Goal: Navigation & Orientation: Go to known website

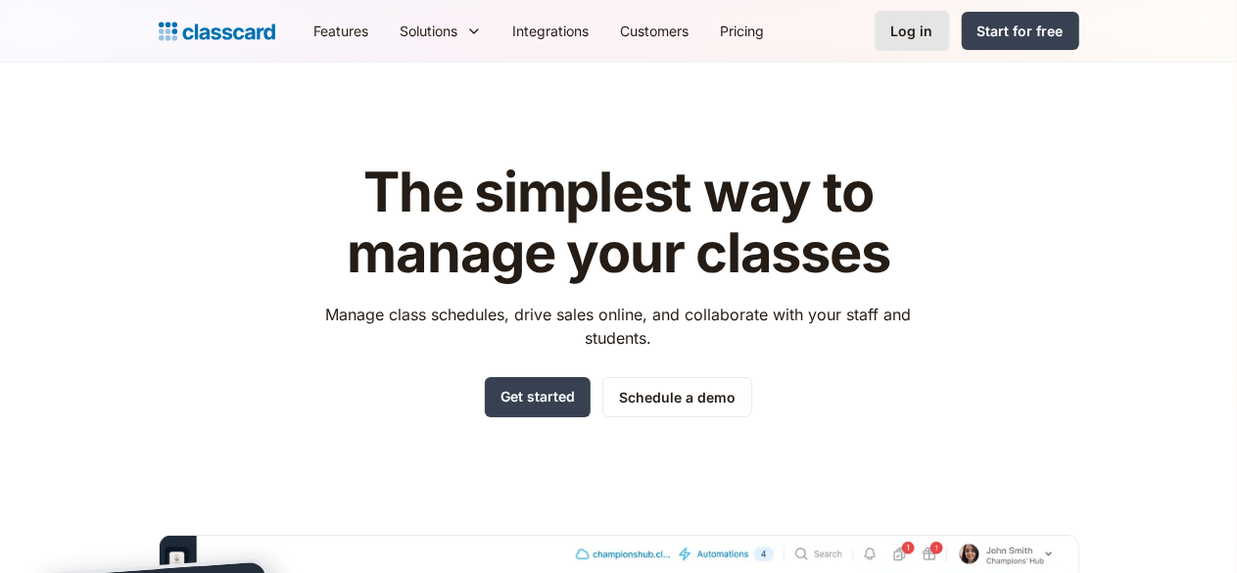
click at [933, 24] on div "Log in" at bounding box center [912, 31] width 42 height 21
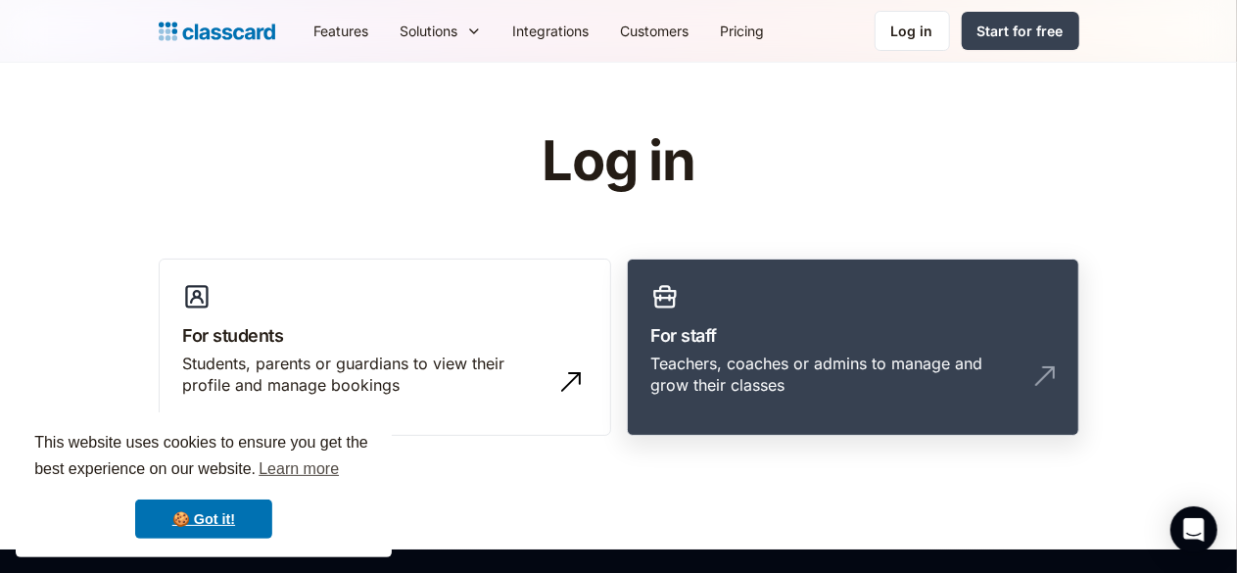
click at [830, 307] on link "For staff Teachers, coaches or admins to manage and grow their classes" at bounding box center [853, 348] width 452 height 178
